Goal: Task Accomplishment & Management: Manage account settings

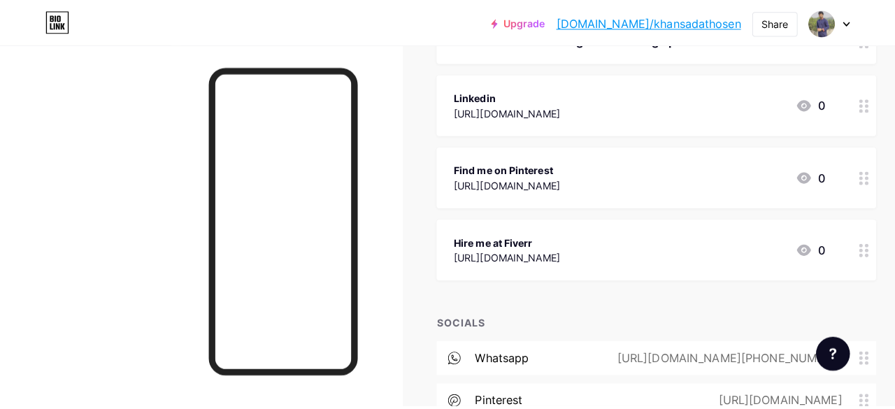
scroll to position [207, 0]
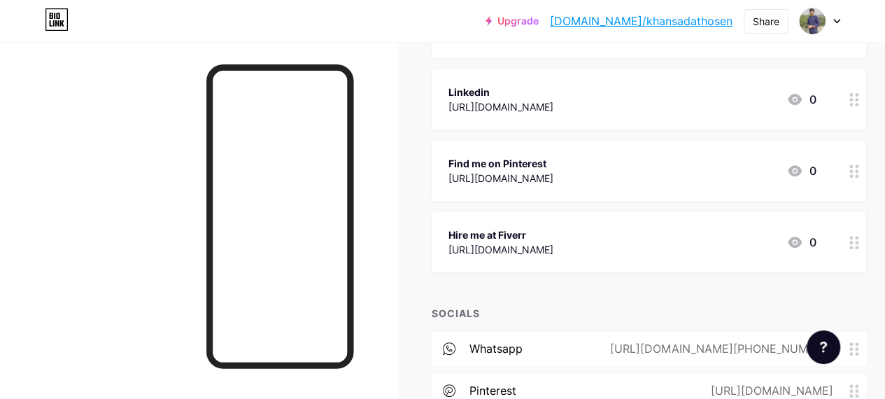
click at [859, 171] on icon at bounding box center [854, 170] width 10 height 13
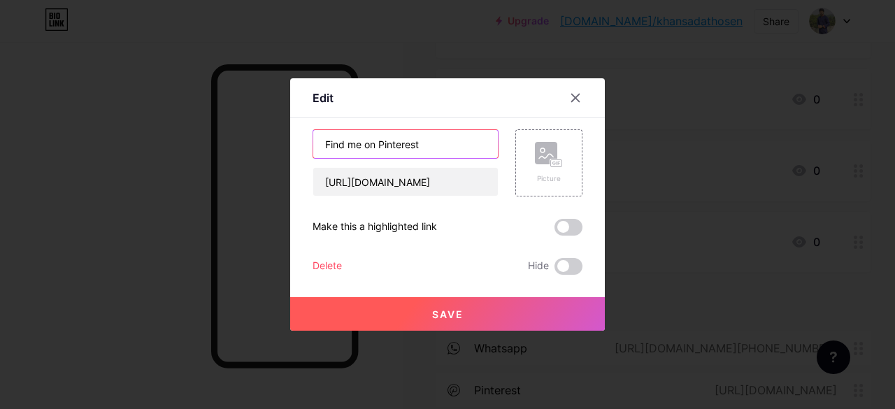
drag, startPoint x: 374, startPoint y: 141, endPoint x: 417, endPoint y: 143, distance: 43.4
click at [417, 143] on input "Find me on Pinterest" at bounding box center [405, 144] width 185 height 28
type input "Find me on ab"
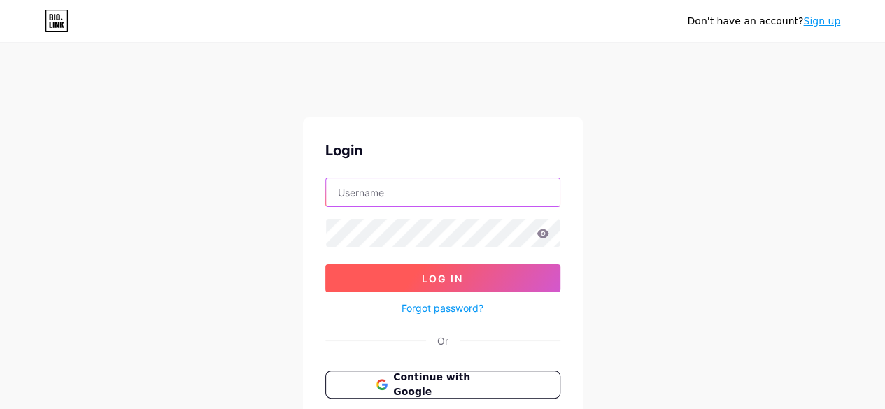
type input "[EMAIL_ADDRESS][DOMAIN_NAME]"
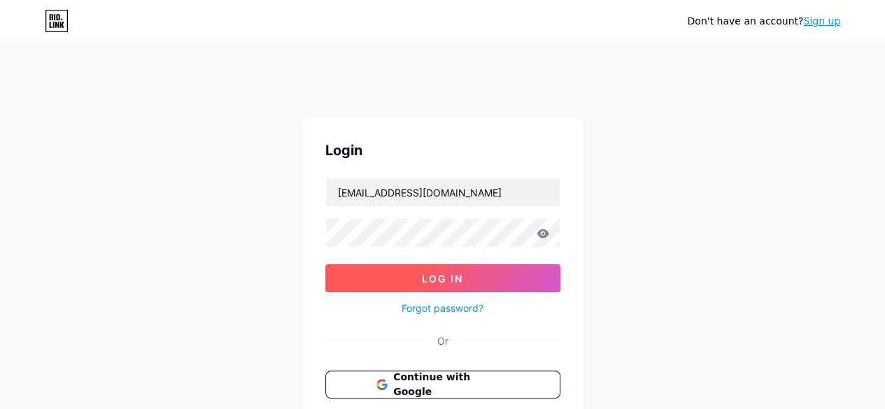
click at [471, 264] on button "Log In" at bounding box center [442, 278] width 235 height 28
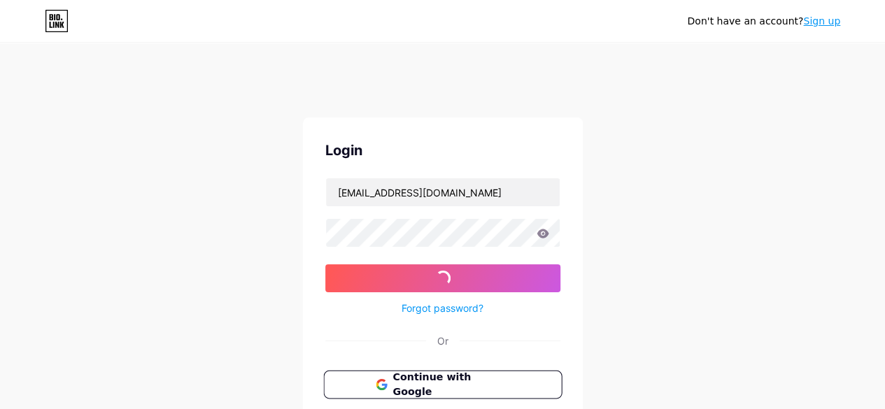
click at [466, 370] on span "Continue with Google" at bounding box center [450, 385] width 117 height 30
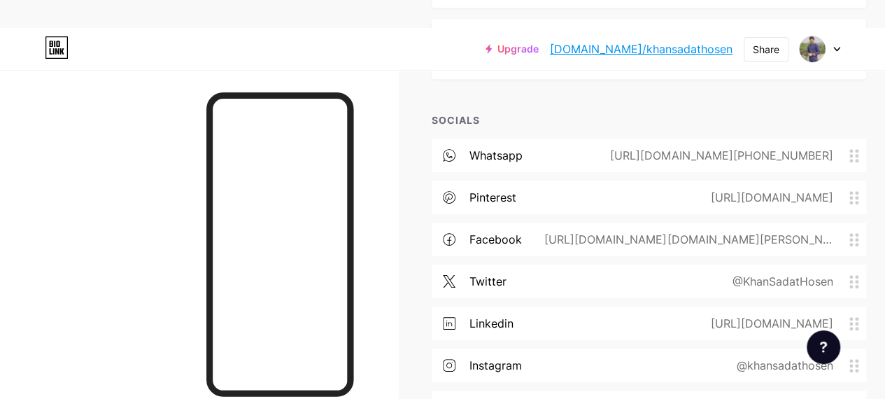
scroll to position [427, 0]
click at [852, 280] on circle at bounding box center [850, 281] width 3 height 3
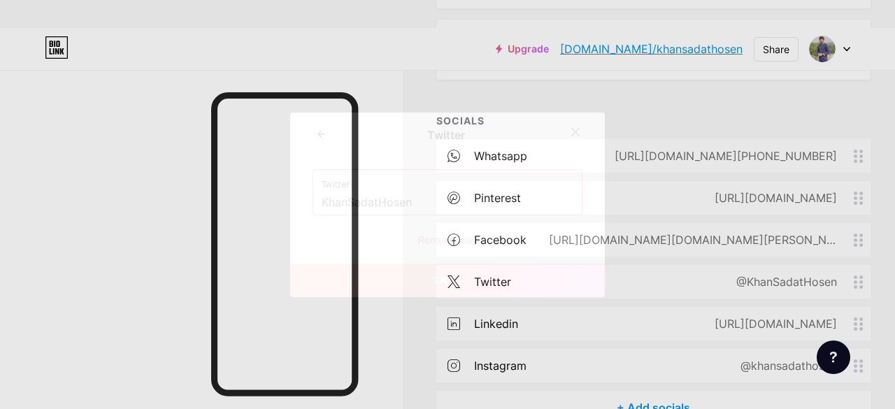
click at [462, 234] on div "Remove icon" at bounding box center [448, 239] width 270 height 15
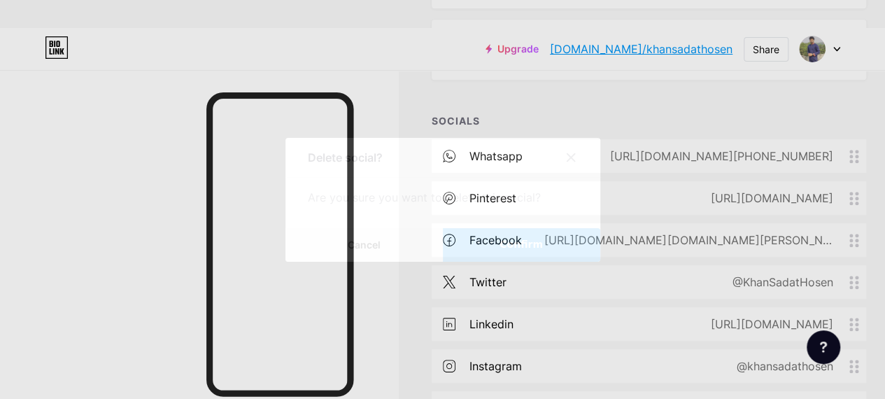
click at [520, 247] on span "Confirm" at bounding box center [520, 244] width 43 height 15
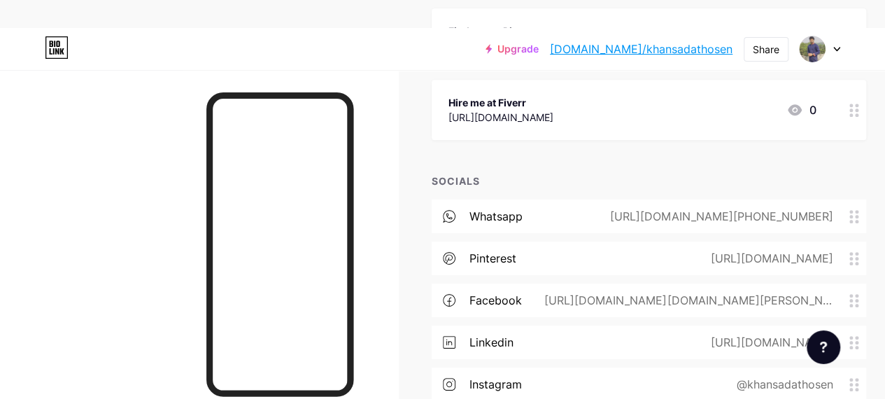
scroll to position [373, 0]
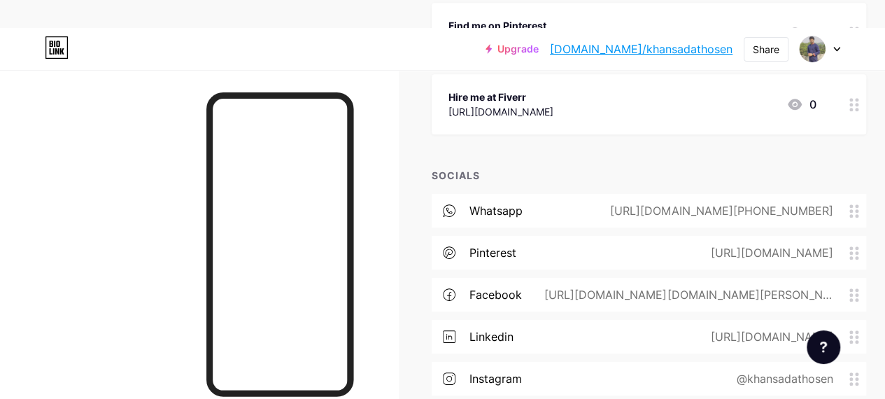
drag, startPoint x: 506, startPoint y: 270, endPoint x: 517, endPoint y: 268, distance: 10.7
click at [517, 286] on div "facebook" at bounding box center [495, 294] width 52 height 17
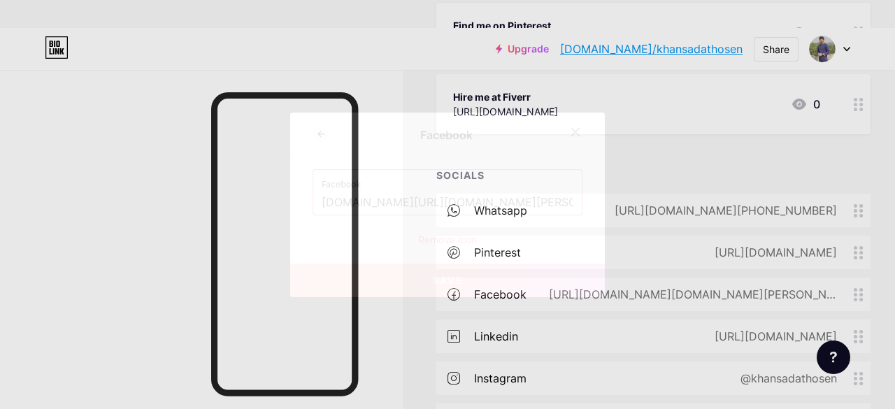
click at [577, 134] on div at bounding box center [575, 132] width 25 height 25
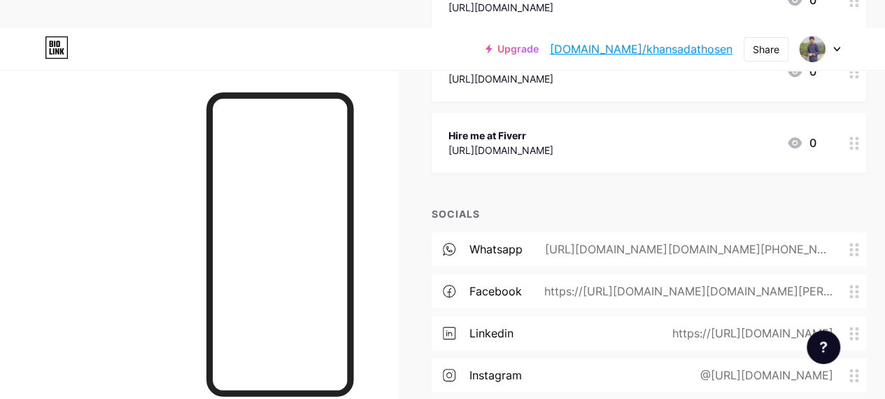
scroll to position [334, 0]
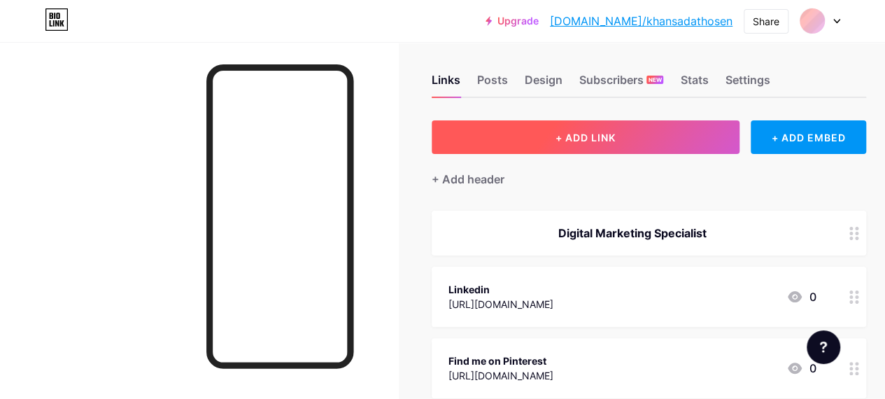
scroll to position [9, 0]
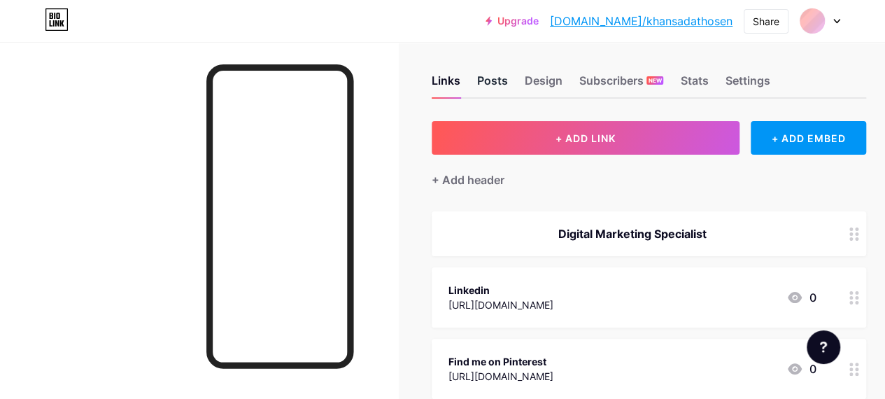
click at [501, 80] on div "Posts" at bounding box center [492, 84] width 31 height 25
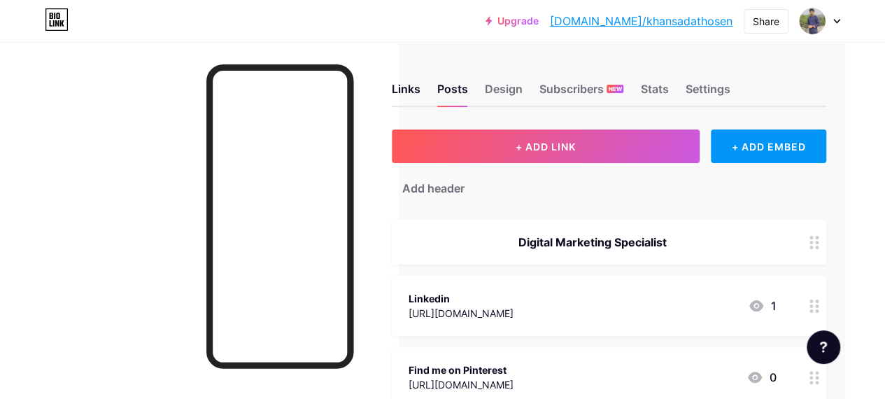
scroll to position [0, 45]
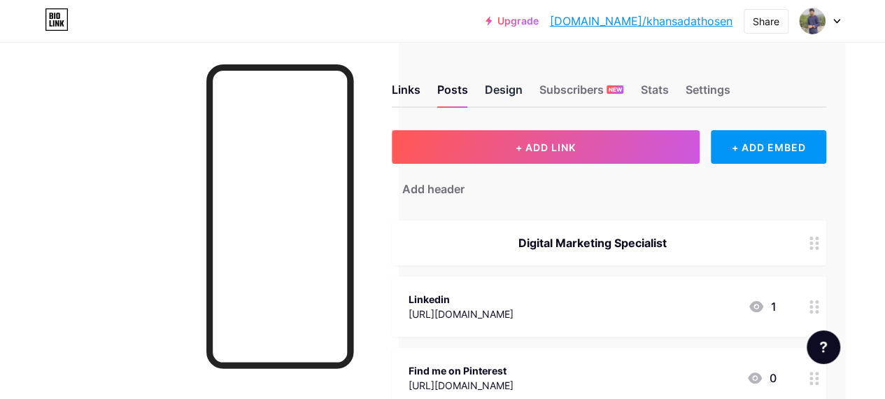
click at [513, 83] on div "Design" at bounding box center [504, 93] width 38 height 25
